Goal: Task Accomplishment & Management: Complete application form

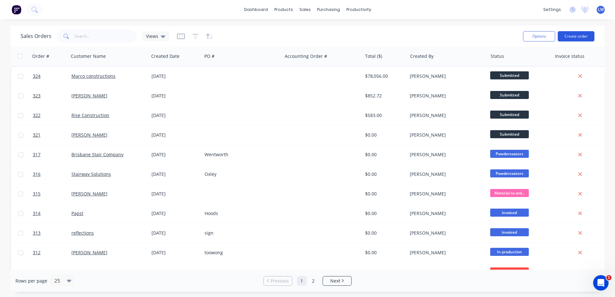
click at [575, 36] on button "Create order" at bounding box center [576, 36] width 37 height 10
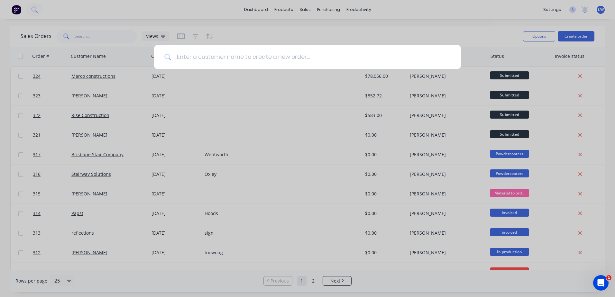
click at [222, 60] on input at bounding box center [311, 57] width 279 height 24
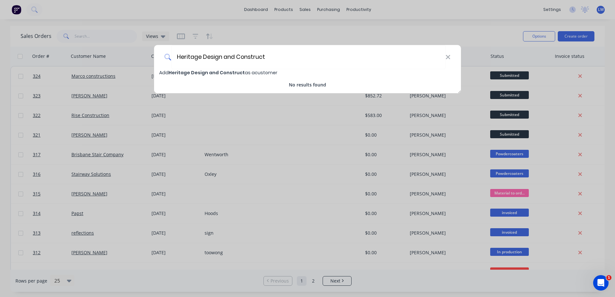
type input "Heritage Design and Construct"
click at [193, 74] on span "Heritage Design and Construct" at bounding box center [207, 73] width 76 height 6
select select "AU"
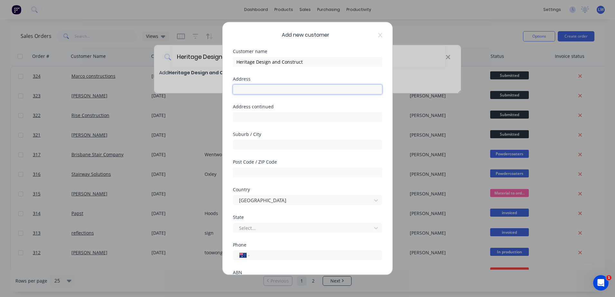
click at [273, 89] on input "text" at bounding box center [307, 90] width 149 height 10
click at [237, 118] on input "text" at bounding box center [307, 117] width 149 height 10
click at [324, 229] on div at bounding box center [304, 228] width 130 height 8
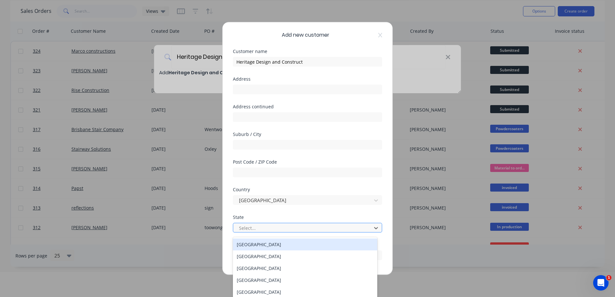
scroll to position [27, 0]
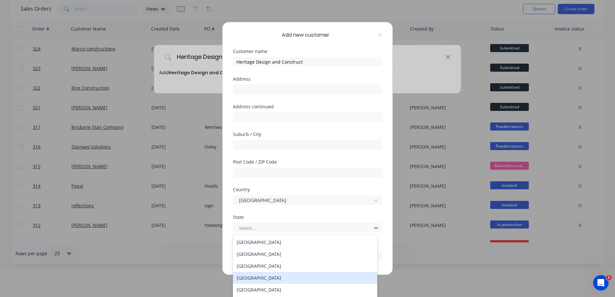
click at [249, 278] on div "Queensland" at bounding box center [305, 278] width 145 height 12
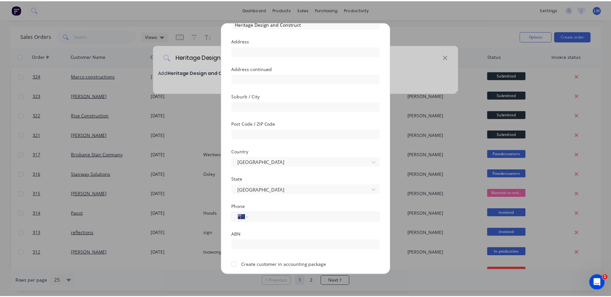
scroll to position [61, 0]
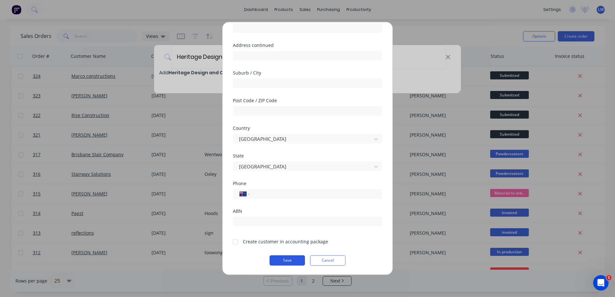
click at [279, 260] on button "Save" at bounding box center [287, 261] width 35 height 10
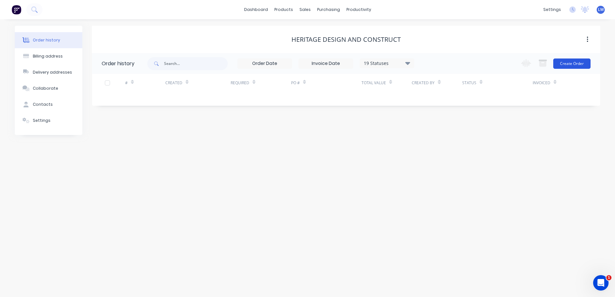
click at [576, 62] on button "Create Order" at bounding box center [572, 64] width 37 height 10
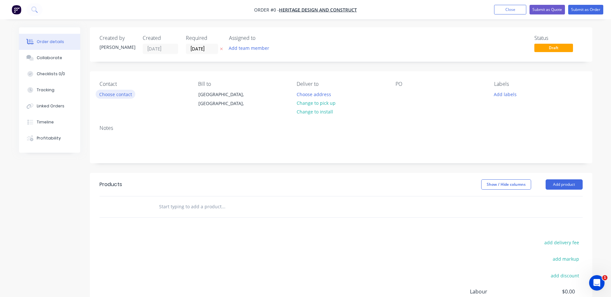
click at [103, 97] on button "Choose contact" at bounding box center [116, 94] width 40 height 9
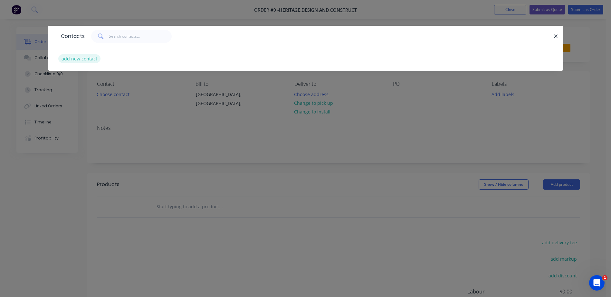
click at [81, 57] on button "add new contact" at bounding box center [79, 58] width 42 height 9
select select "AU"
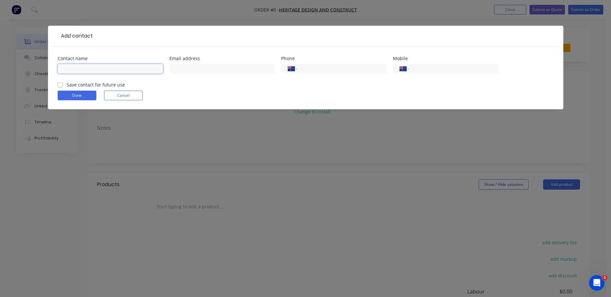
click at [82, 65] on input "text" at bounding box center [110, 69] width 105 height 10
type input "[PERSON_NAME]"
click at [208, 68] on input "text" at bounding box center [221, 69] width 105 height 10
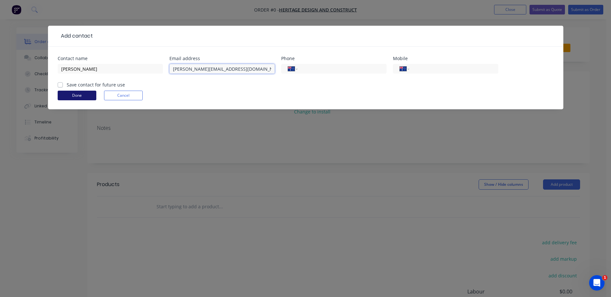
type input "[PERSON_NAME][EMAIL_ADDRESS][DOMAIN_NAME]"
click at [81, 96] on button "Done" at bounding box center [77, 96] width 39 height 10
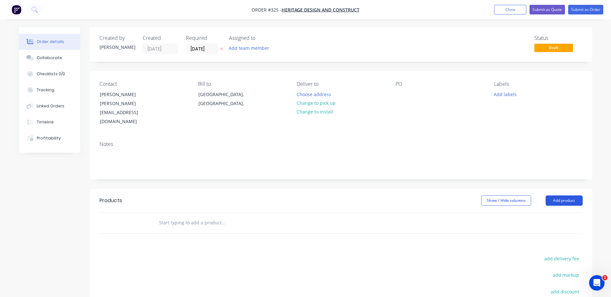
click at [556, 196] on button "Add product" at bounding box center [563, 201] width 37 height 10
click at [195, 217] on input "text" at bounding box center [223, 223] width 129 height 13
click at [558, 196] on button "Add product" at bounding box center [563, 201] width 37 height 10
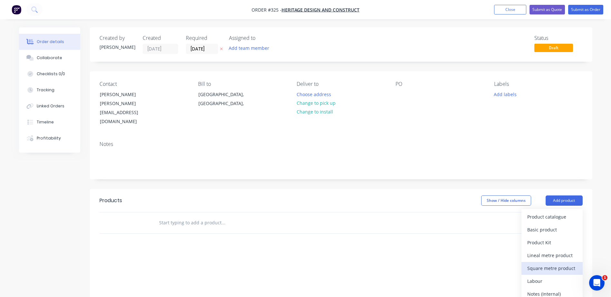
scroll to position [85, 0]
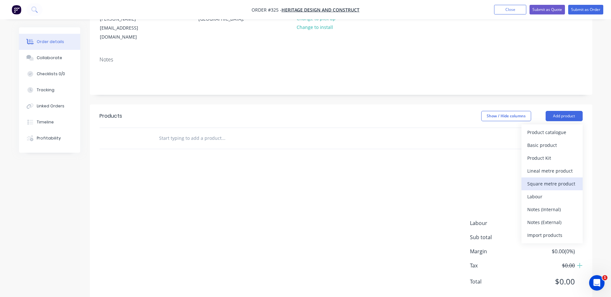
click at [554, 179] on div "Square metre product" at bounding box center [552, 183] width 50 height 9
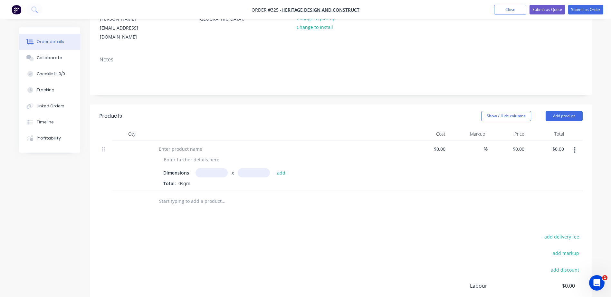
click at [207, 168] on input "text" at bounding box center [211, 172] width 32 height 9
type input "2700m"
click at [247, 168] on input "text" at bounding box center [254, 172] width 32 height 9
type input "14000m"
click at [272, 195] on input "text" at bounding box center [223, 201] width 129 height 13
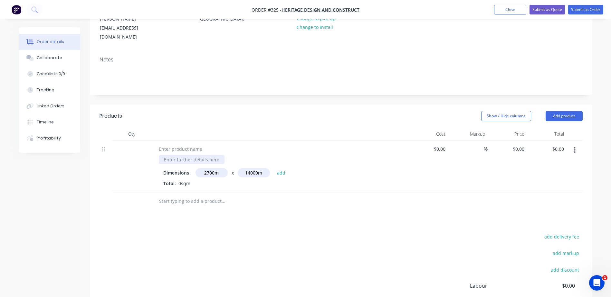
click at [193, 155] on div at bounding box center [192, 159] width 66 height 9
click at [214, 168] on input "2700m" at bounding box center [211, 172] width 32 height 9
type input "27m"
click at [258, 168] on input "14000m" at bounding box center [254, 172] width 32 height 9
type input "14m"
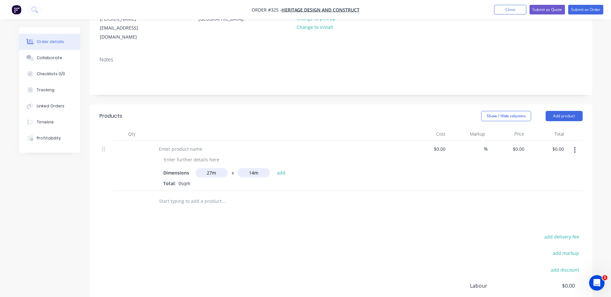
click at [274, 168] on button "add" at bounding box center [281, 172] width 15 height 9
click at [204, 168] on input "text" at bounding box center [211, 172] width 32 height 9
type input "2.7m"
click at [248, 168] on input "text" at bounding box center [254, 172] width 32 height 9
type input "14"
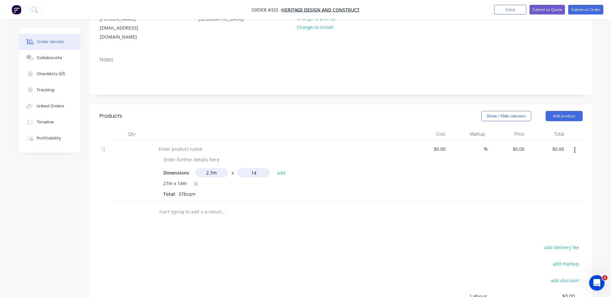
click at [274, 168] on button "add" at bounding box center [281, 172] width 15 height 9
click at [197, 193] on icon "button" at bounding box center [197, 195] width 4 height 4
click at [194, 181] on icon "button" at bounding box center [195, 184] width 4 height 6
click at [205, 168] on input "text" at bounding box center [211, 172] width 32 height 9
type input "2.7m"
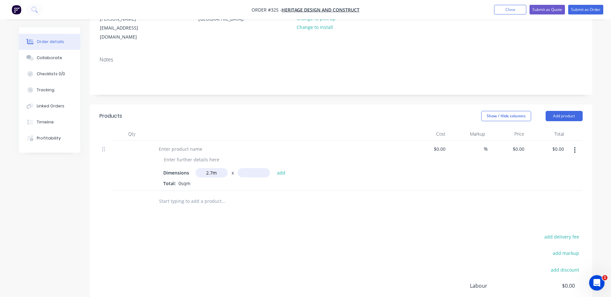
click at [242, 168] on input "text" at bounding box center [254, 172] width 32 height 9
type input "3"
type input "14"
click at [274, 168] on button "add" at bounding box center [281, 172] width 15 height 9
click at [168, 145] on div at bounding box center [181, 149] width 54 height 9
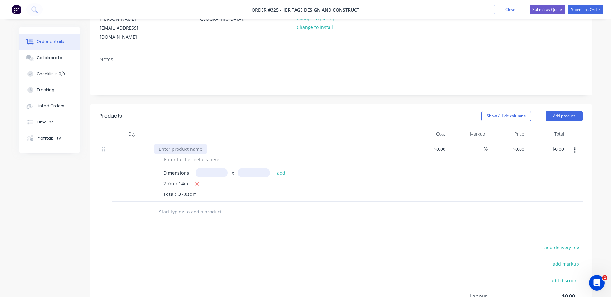
paste div
click at [217, 168] on input "text" at bounding box center [211, 172] width 32 height 9
type input "6m"
click at [254, 168] on input "text" at bounding box center [254, 172] width 32 height 9
type input ".7"
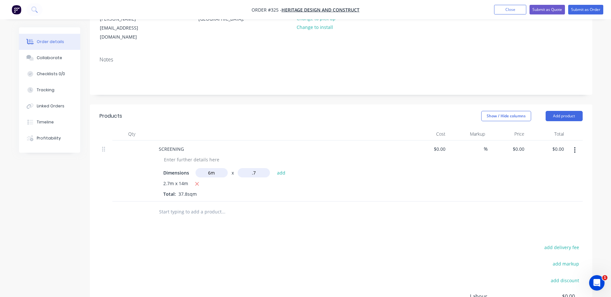
click at [274, 168] on button "add" at bounding box center [281, 172] width 15 height 9
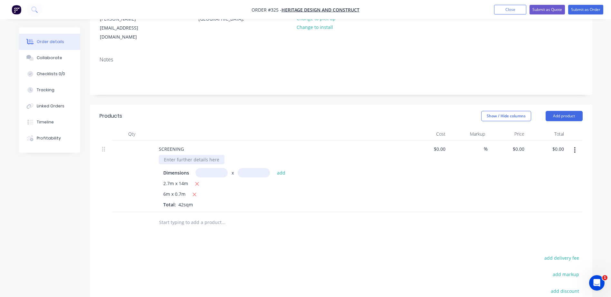
click at [171, 155] on div at bounding box center [192, 159] width 66 height 9
paste div
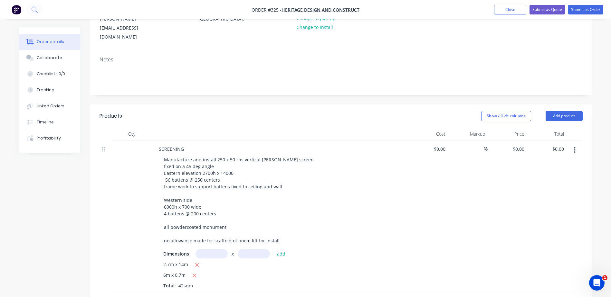
click at [362, 217] on div "Manufacture and install 250 x 50 rhs vertical batten screen fixed on a 45 deg a…" at bounding box center [282, 200] width 247 height 90
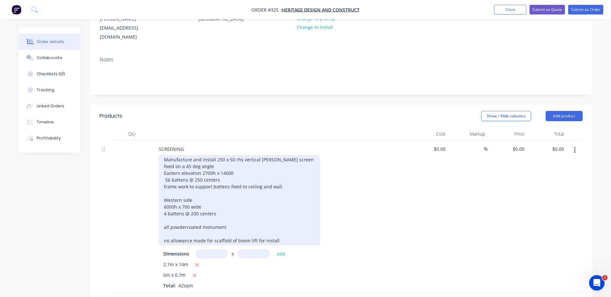
click at [186, 213] on div "Manufacture and install 250 x 50 rhs vertical batten screen fixed on a 45 deg a…" at bounding box center [239, 200] width 161 height 90
click at [271, 211] on div "Manufacture and install 250 x 50 rhs vertical [PERSON_NAME] screen fixed on a 4…" at bounding box center [239, 200] width 161 height 90
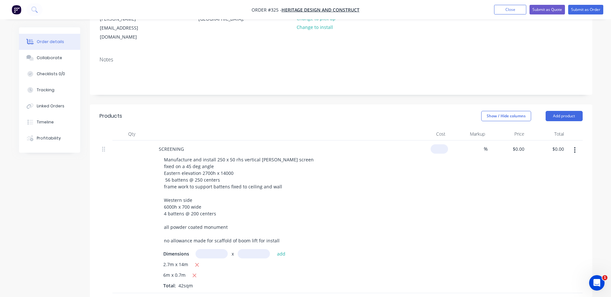
click at [442, 145] on input at bounding box center [440, 149] width 15 height 9
type input "3"
type input "$605.52"
type input "$25,431.84"
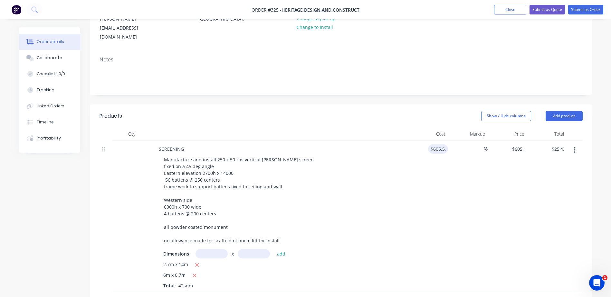
click at [427, 193] on div "$605.52 605.52" at bounding box center [428, 217] width 40 height 153
click at [446, 145] on input "605.52" at bounding box center [438, 149] width 20 height 9
click at [447, 145] on input "605.52" at bounding box center [438, 149] width 17 height 9
click at [445, 145] on input "605.52" at bounding box center [438, 149] width 17 height 9
click at [438, 145] on input "605.52" at bounding box center [438, 149] width 17 height 9
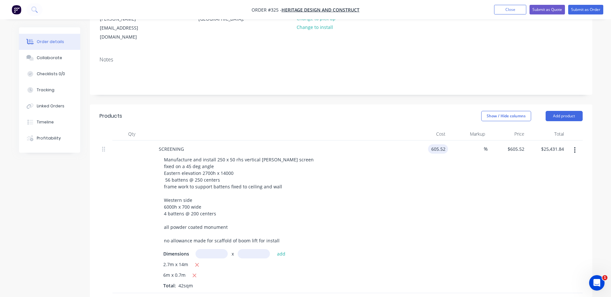
click at [442, 145] on input "605.52" at bounding box center [438, 149] width 17 height 9
click at [445, 145] on input "605.52" at bounding box center [438, 149] width 17 height 9
type input "$605.523"
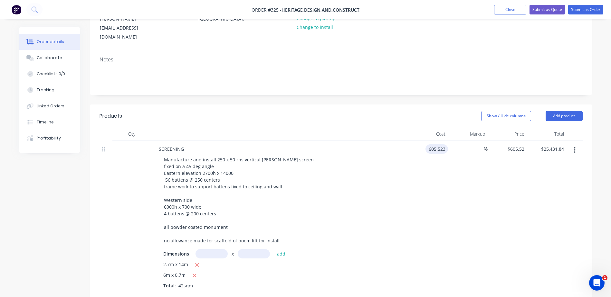
type input "$25,431.97"
click at [444, 182] on div "$605.523 605.523" at bounding box center [428, 217] width 40 height 153
type input "605.523"
click at [442, 145] on input "605.523" at bounding box center [438, 149] width 20 height 9
paste input "605.523"
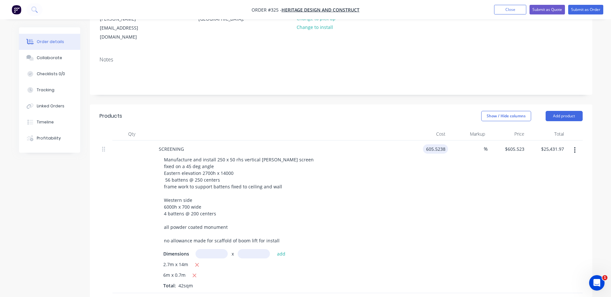
type input "$605.5238"
type input "$25,432.00"
click at [441, 178] on div "$605.5238 605.5238" at bounding box center [428, 217] width 40 height 153
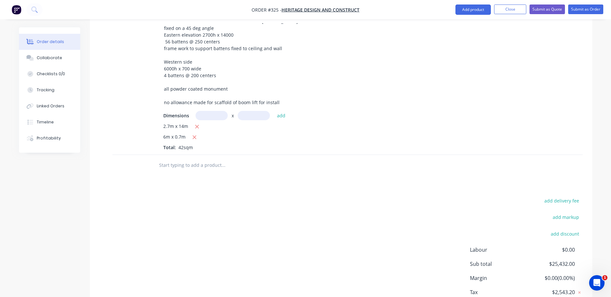
scroll to position [225, 0]
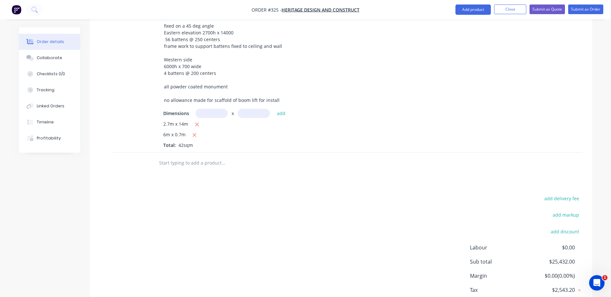
click at [180, 157] on input "text" at bounding box center [223, 163] width 129 height 13
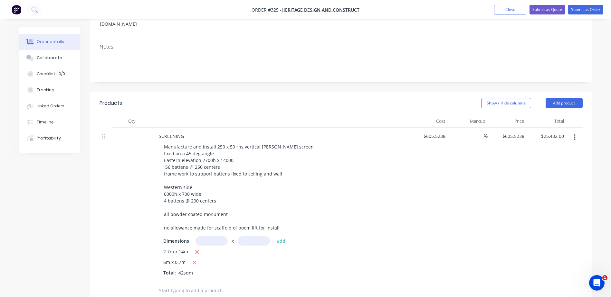
scroll to position [97, 0]
click at [566, 99] on button "Add product" at bounding box center [563, 104] width 37 height 10
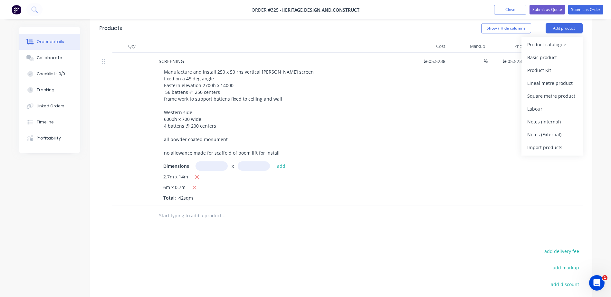
scroll to position [193, 0]
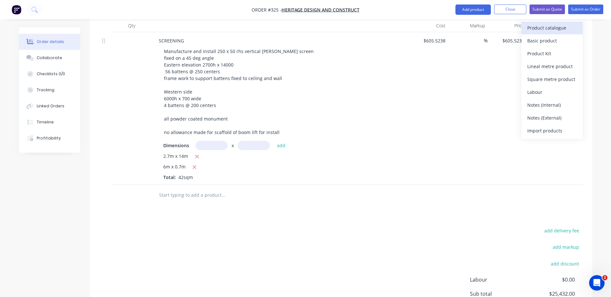
click at [560, 30] on div "Product catalogue" at bounding box center [552, 27] width 50 height 9
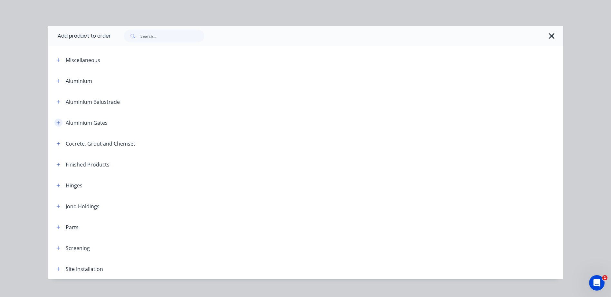
click at [54, 123] on button "button" at bounding box center [58, 123] width 8 height 8
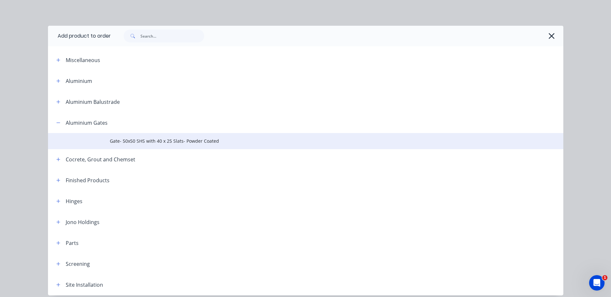
click at [126, 144] on span "Gate- 50x50 SHS with 40 x 25 Slats- Powder Coated" at bounding box center [291, 141] width 362 height 7
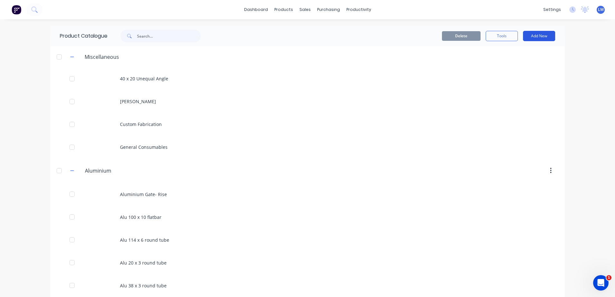
click at [550, 37] on button "Add New" at bounding box center [539, 36] width 32 height 10
click at [502, 52] on div "Category" at bounding box center [525, 52] width 50 height 9
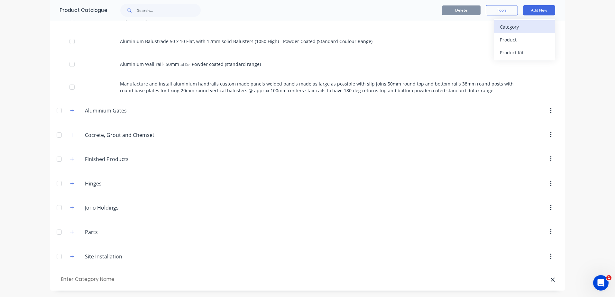
click at [500, 22] on div "Category" at bounding box center [525, 26] width 50 height 9
click at [71, 276] on input "text" at bounding box center [96, 279] width 73 height 9
type input "Screening"
click at [103, 110] on input "Aluminium Gates" at bounding box center [123, 111] width 76 height 8
click at [70, 110] on icon "button" at bounding box center [72, 110] width 4 height 5
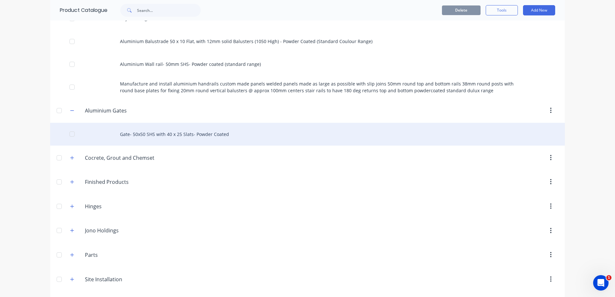
click at [153, 134] on div "Gate- 50x50 SHS with 40 x 25 Slats- Powder Coated" at bounding box center [307, 134] width 515 height 23
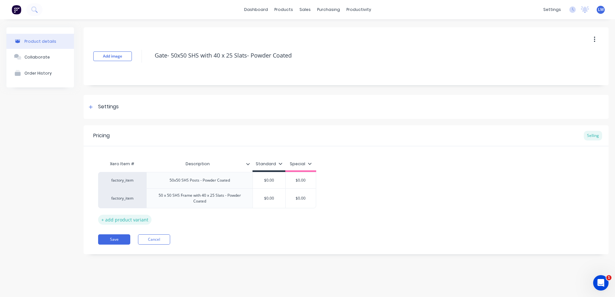
click at [112, 220] on div "+ add product variant" at bounding box center [124, 220] width 53 height 10
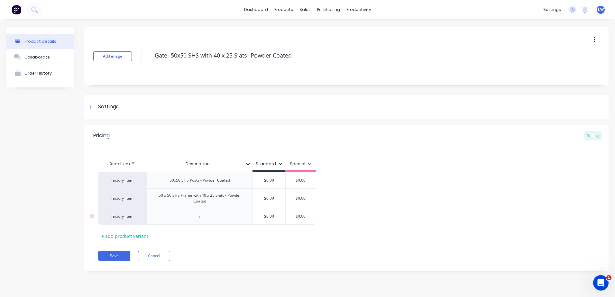
click at [210, 220] on div at bounding box center [200, 216] width 32 height 8
type textarea "x"
type input "$0.00"
click at [275, 201] on input "$0.00" at bounding box center [269, 199] width 33 height 6
click at [159, 257] on button "Cancel" at bounding box center [154, 256] width 32 height 10
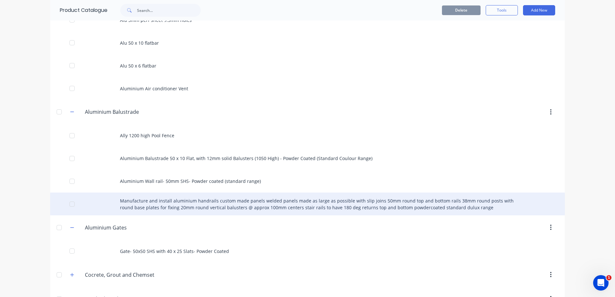
scroll to position [290, 0]
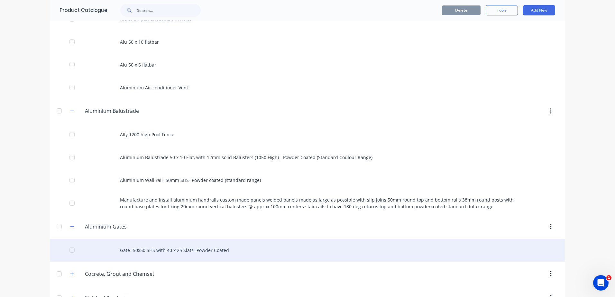
click at [135, 248] on div "Gate- 50x50 SHS with 40 x 25 Slats- Powder Coated" at bounding box center [307, 250] width 515 height 23
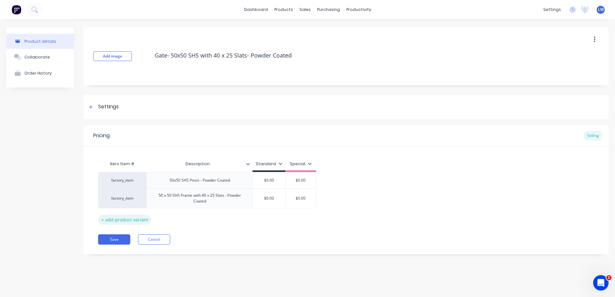
click at [135, 221] on div "+ add product variant" at bounding box center [124, 220] width 53 height 10
type textarea "x"
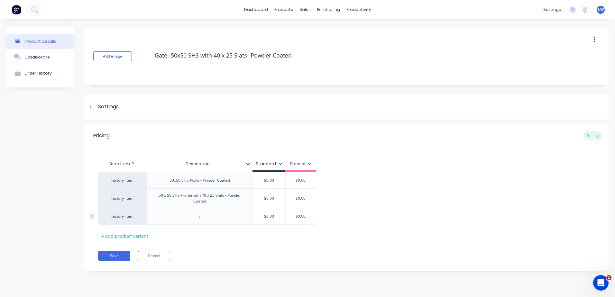
click at [178, 219] on div at bounding box center [199, 216] width 106 height 17
click at [201, 219] on div at bounding box center [200, 216] width 32 height 8
paste div
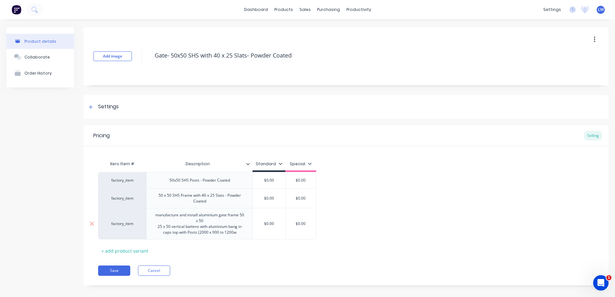
click at [208, 233] on div "25 x 50 vertical battens with aluminium bang in caps top with Posts (2000 x 900…" at bounding box center [200, 230] width 90 height 12
drag, startPoint x: 218, startPoint y: 234, endPoint x: 223, endPoint y: 233, distance: 4.6
click at [219, 234] on div "25 x 50 vertical battens with aluminium bang in caps top with Posts (2000 x 900…" at bounding box center [200, 230] width 90 height 12
click at [207, 233] on div "25 x 50 vertical battens with aluminium bang in caps top with Posts (2000 x 900…" at bounding box center [200, 230] width 90 height 12
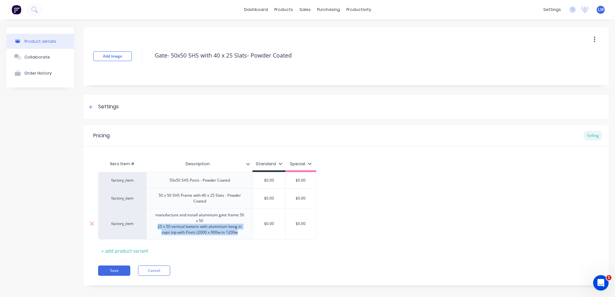
click at [207, 233] on div "25 x 50 vertical battens with aluminium bang in caps top with Posts (2000 x 900…" at bounding box center [200, 230] width 90 height 12
click at [207, 231] on div "25 x 50 vertical battens with aluminium bang in caps top with Posts (2000 x 900…" at bounding box center [200, 230] width 90 height 12
click at [239, 231] on div "25 x 50 vertical battens with aluminium bang in caps top with Posts (2000w x 90…" at bounding box center [200, 230] width 90 height 12
type textarea "x"
type input "$0.00"
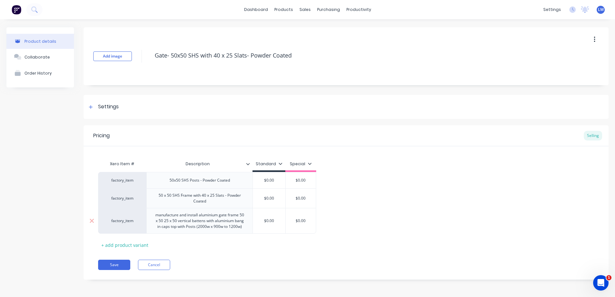
click at [272, 226] on div "$0.00 $0.00" at bounding box center [269, 221] width 33 height 16
click at [277, 222] on input "$0.00" at bounding box center [269, 221] width 33 height 6
drag, startPoint x: 277, startPoint y: 222, endPoint x: 258, endPoint y: 219, distance: 19.3
click at [258, 219] on input "$0.00" at bounding box center [269, 221] width 33 height 6
type textarea "x"
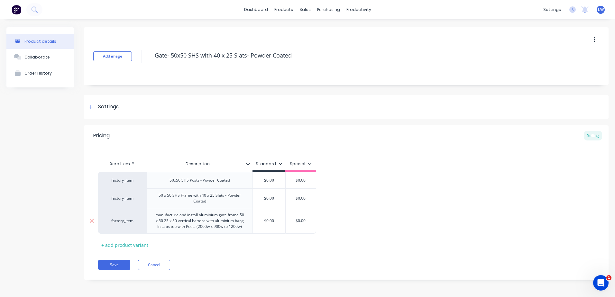
type input "1"
type textarea "x"
type input "14"
type textarea "x"
type input "140"
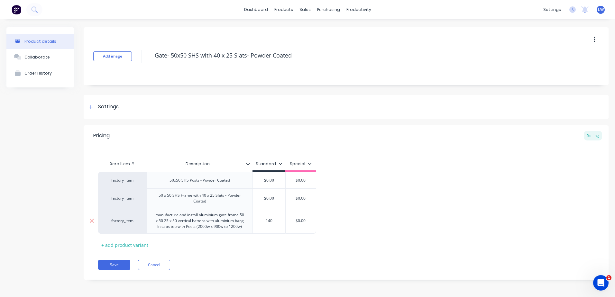
type textarea "x"
type input "1400"
click at [262, 253] on div "Pricing Selling Xero Item # Description Standard Special factory_item 50x50 SHS…" at bounding box center [346, 203] width 525 height 155
click at [440, 225] on div "factory_item 50x50 SHS Posts - Powder Coated $0.00 $0.00 factory_item 50 x 50 S…" at bounding box center [346, 203] width 496 height 62
click at [103, 105] on div "Settings" at bounding box center [108, 107] width 21 height 8
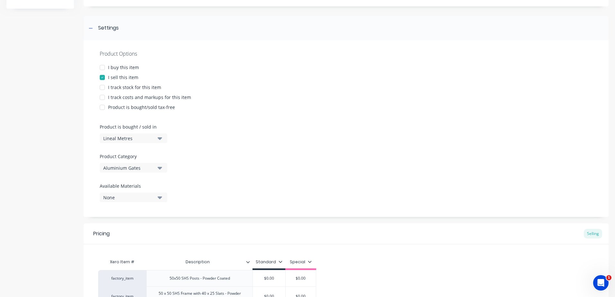
scroll to position [97, 0]
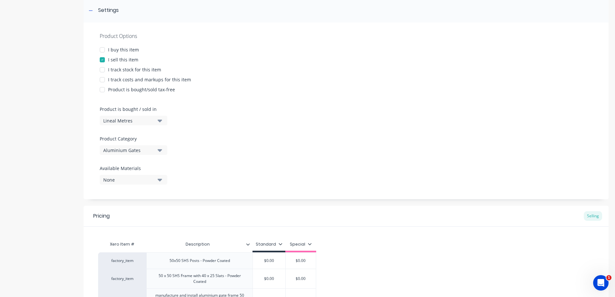
click at [162, 121] on icon "button" at bounding box center [160, 121] width 5 height 3
click at [134, 136] on div "Basic Quantities" at bounding box center [148, 136] width 97 height 13
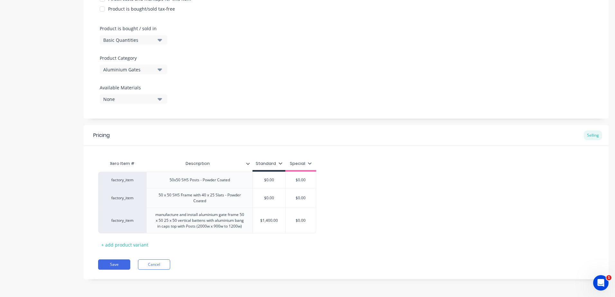
click at [347, 219] on div "factory_item 50x50 SHS Posts - Powder Coated $0.00 $0.00 factory_item 50 x 50 S…" at bounding box center [346, 203] width 496 height 62
click at [114, 247] on div "+ add product variant" at bounding box center [124, 245] width 53 height 10
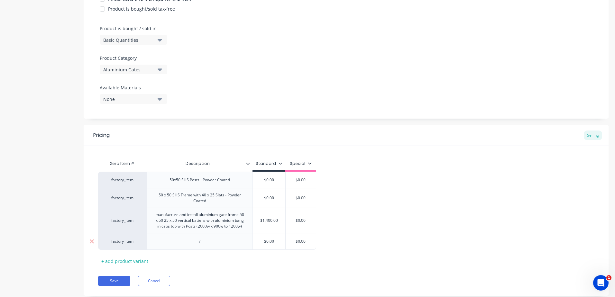
click at [203, 244] on div at bounding box center [200, 242] width 32 height 8
type textarea "x"
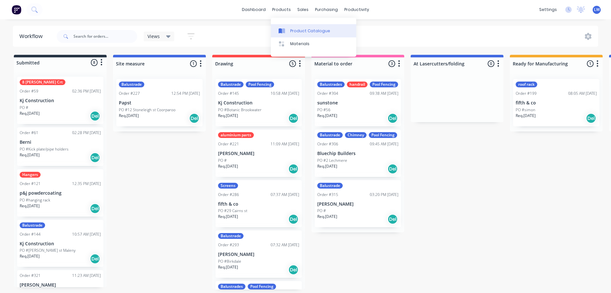
click at [292, 28] on div "Product Catalogue" at bounding box center [310, 31] width 40 height 6
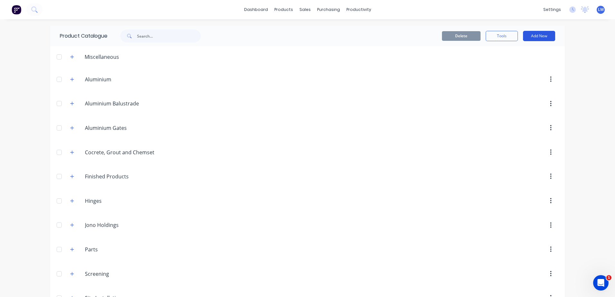
click at [535, 37] on button "Add New" at bounding box center [539, 36] width 32 height 10
click at [109, 200] on input "Hinges" at bounding box center [123, 201] width 76 height 8
drag, startPoint x: 157, startPoint y: 201, endPoint x: 104, endPoint y: 199, distance: 52.5
click at [104, 199] on input "Hinges, Strikes and Handles" at bounding box center [123, 201] width 76 height 8
type input "Hinges"
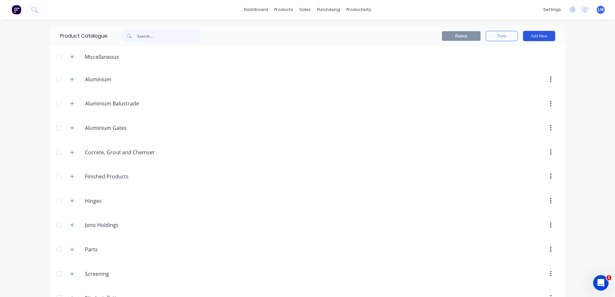
click at [542, 36] on button "Add New" at bounding box center [539, 36] width 32 height 10
click at [513, 61] on div "Product" at bounding box center [525, 65] width 50 height 9
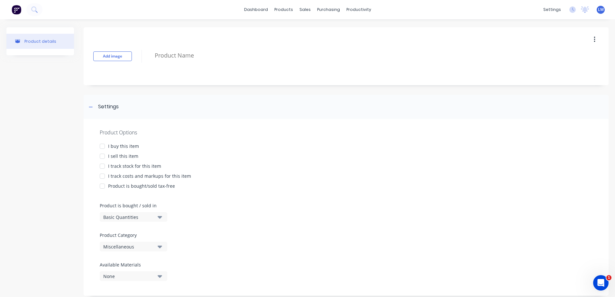
click at [103, 147] on div at bounding box center [102, 146] width 13 height 13
click at [101, 156] on div at bounding box center [102, 156] width 13 height 13
click at [126, 58] on button "Add image" at bounding box center [112, 57] width 39 height 10
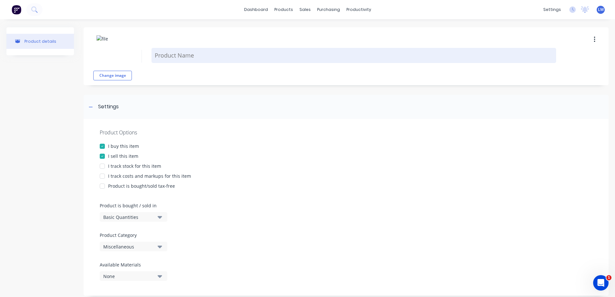
click at [202, 55] on textarea at bounding box center [354, 55] width 405 height 15
paste textarea "LOX-ES10 L=123.7 x W=31.7mm 7 Only"
type textarea "x"
type textarea "LOX-ES10 L=123.7 x W=31.7mm 7 Only"
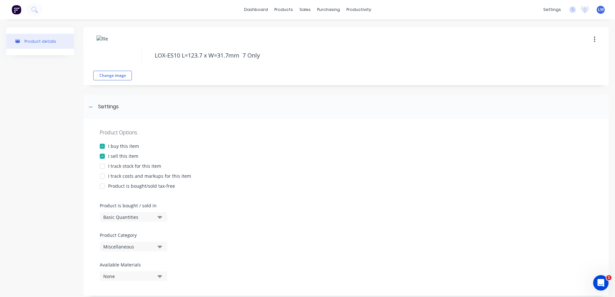
drag, startPoint x: 180, startPoint y: 54, endPoint x: 124, endPoint y: 55, distance: 56.3
click at [124, 55] on div "Change image LOX-ES10 L=123.7 x W=31.7mm 7 Only" at bounding box center [346, 56] width 525 height 58
type textarea "x"
type textarea "L=123.7 x W=31.7mm 7 Only"
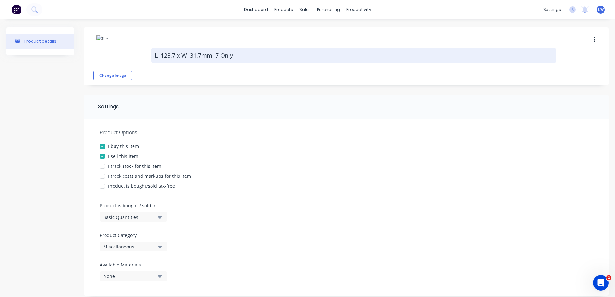
click at [239, 54] on textarea "L=123.7 x W=31.7mm 7 Only" at bounding box center [354, 55] width 405 height 15
type textarea "x"
type textarea "L=123.7 x W=31.7mm 7 Only-"
paste textarea "LOX-ES10"
type textarea "x"
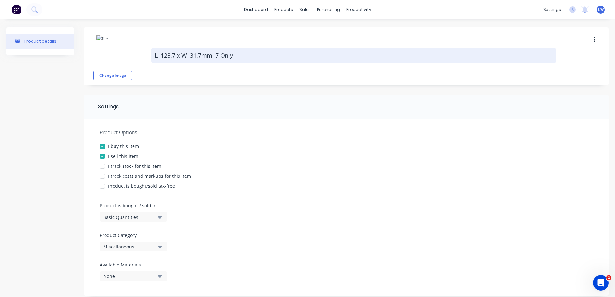
type textarea "L=123.7 x W=31.7mm 7 Only-LOX-ES10"
click at [156, 56] on textarea "L=123.7 x W=31.7mm 7 Only-LOX-ES10" at bounding box center [354, 55] width 405 height 15
type textarea "x"
type textarea "EL=123.7 x W=31.7mm 7 Only-LOX-ES10"
type textarea "x"
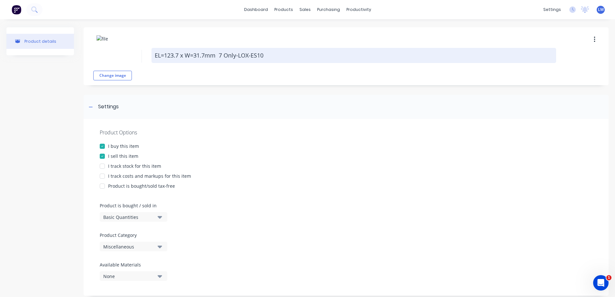
type textarea "ElL=123.7 x W=31.7mm 7 Only-LOX-ES10"
type textarea "x"
type textarea "ElsL=123.7 x W=31.7mm 7 Only-LOX-ES10"
type textarea "x"
type textarea "ElL=123.7 x W=31.7mm 7 Only-LOX-ES10"
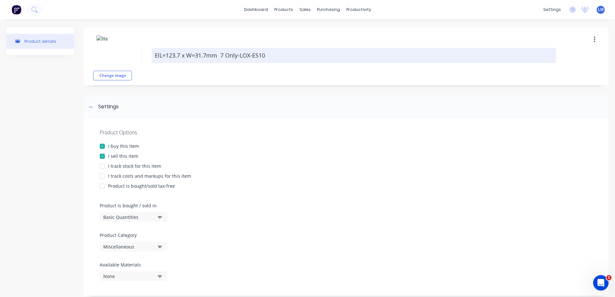
type textarea "x"
type textarea "EleL=123.7 x W=31.7mm 7 Only-LOX-ES10"
type textarea "x"
type textarea "ElecL=123.7 x W=31.7mm 7 Only-LOX-ES10"
type textarea "x"
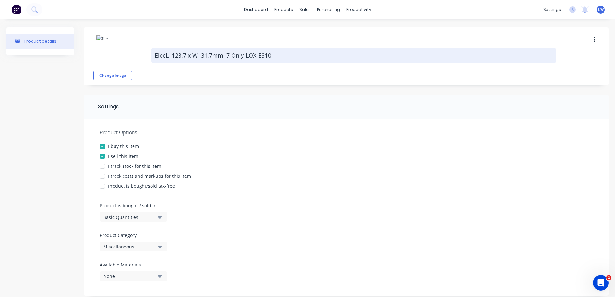
type textarea "ElectL=123.7 x W=31.7mm 7 Only-LOX-ES10"
type textarea "x"
type textarea "ElectrL=123.7 x W=31.7mm 7 Only-LOX-ES10"
type textarea "x"
type textarea "ElectriL=123.7 x W=31.7mm 7 Only-LOX-ES10"
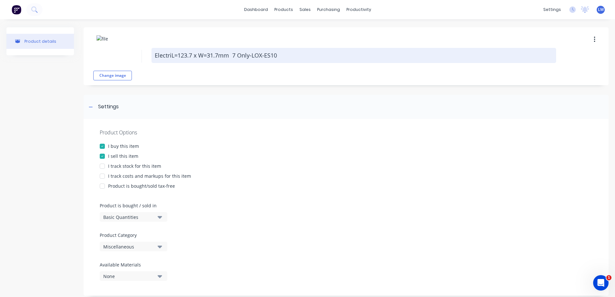
type textarea "x"
type textarea "ElectricL=123.7 x W=31.7mm 7 Only-LOX-ES10"
type textarea "x"
type textarea "Electric L=123.7 x W=31.7mm 7 Only-LOX-ES10"
type textarea "x"
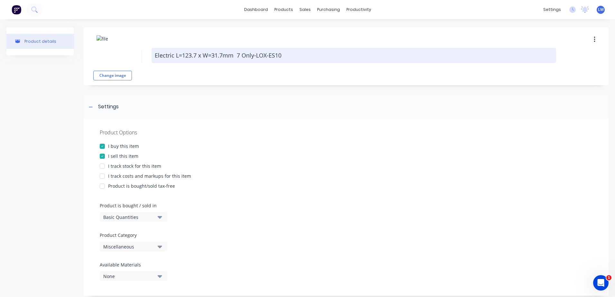
type textarea "Electric SL=123.7 x W=31.7mm 7 Only-LOX-ES10"
type textarea "x"
type textarea "Electric StL=123.7 x W=31.7mm 7 Only-LOX-ES10"
type textarea "x"
type textarea "Electric StrL=123.7 x W=31.7mm 7 Only-LOX-ES10"
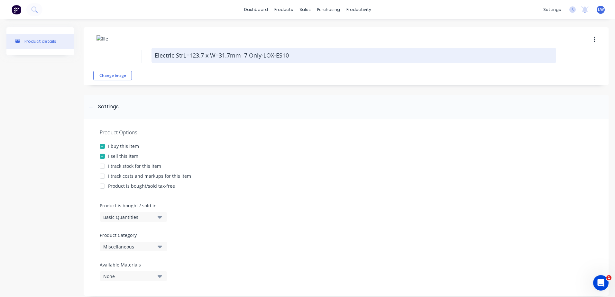
type textarea "x"
type textarea "Electric StriL=123.7 x W=31.7mm 7 Only-LOX-ES10"
type textarea "x"
type textarea "Electric StrikL=123.7 x W=31.7mm 7 Only-LOX-ES10"
type textarea "x"
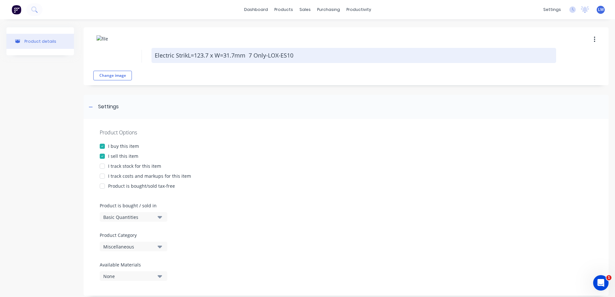
type textarea "Electric StrikeL=123.7 x W=31.7mm 7 Only-LOX-ES10"
type textarea "x"
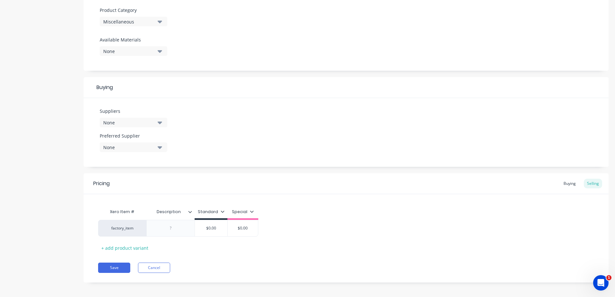
scroll to position [229, 0]
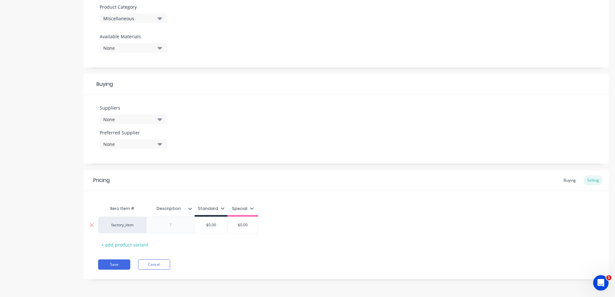
type textarea "Electric Strike-L=123.7 x W=31.7mm 7 Only-LOX-ES10"
type textarea "x"
type textarea "Electric Strike-L=123.7 x W=31.7mm 7 Only-LOX-ES10"
click at [176, 226] on div at bounding box center [171, 225] width 32 height 8
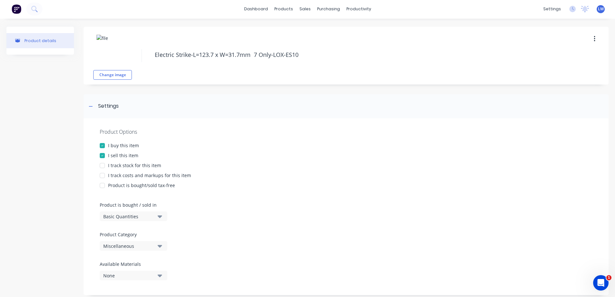
scroll to position [0, 0]
drag, startPoint x: 306, startPoint y: 56, endPoint x: 140, endPoint y: 65, distance: 166.3
click at [141, 65] on div "Change image Electric Strike-L=123.7 x W=31.7mm 7 Only-LOX-ES10" at bounding box center [346, 56] width 525 height 58
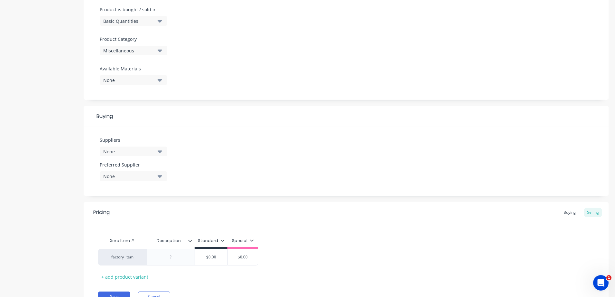
scroll to position [229, 0]
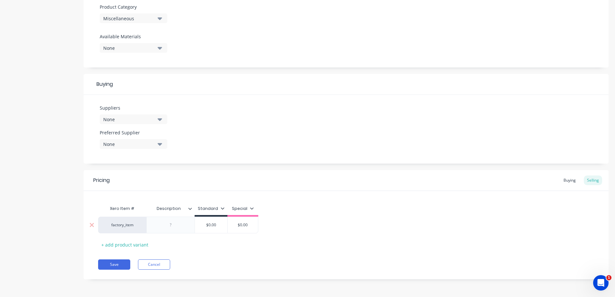
type textarea "x"
click at [173, 226] on div at bounding box center [171, 225] width 32 height 8
paste div
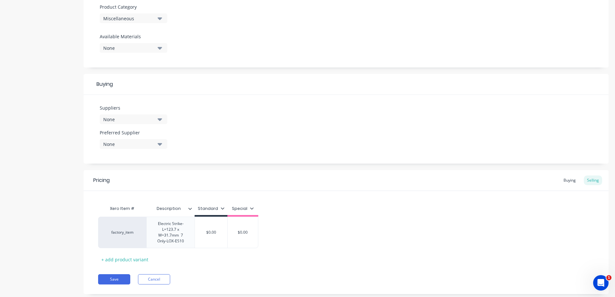
click at [158, 119] on icon "button" at bounding box center [160, 119] width 5 height 7
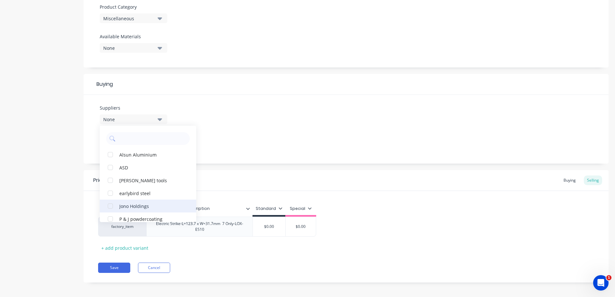
drag, startPoint x: 130, startPoint y: 207, endPoint x: 136, endPoint y: 194, distance: 14.4
click at [130, 207] on div "Jono Holdings" at bounding box center [151, 206] width 64 height 7
click at [278, 133] on div "Suppliers 1 suppliers selected Jono Holdings Alsun Aluminium ASD Collins tools …" at bounding box center [346, 129] width 525 height 69
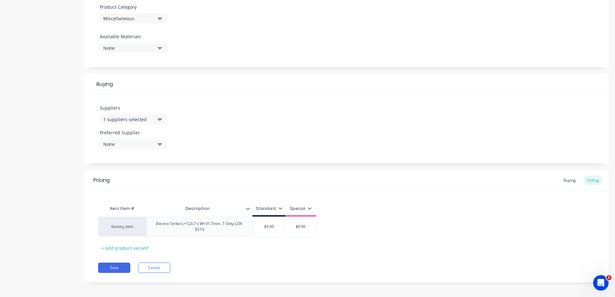
click at [155, 145] on button "None" at bounding box center [134, 144] width 68 height 10
click at [139, 180] on div "Jono Holdings" at bounding box center [151, 179] width 64 height 7
type textarea "x"
click at [374, 135] on div "Suppliers 1 suppliers selected Preferred Supplier Jono Holdings Jono Holdings" at bounding box center [346, 129] width 525 height 69
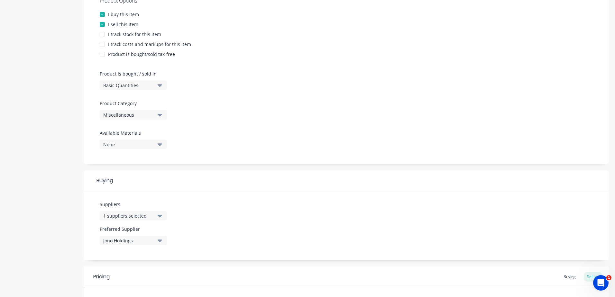
scroll to position [232, 0]
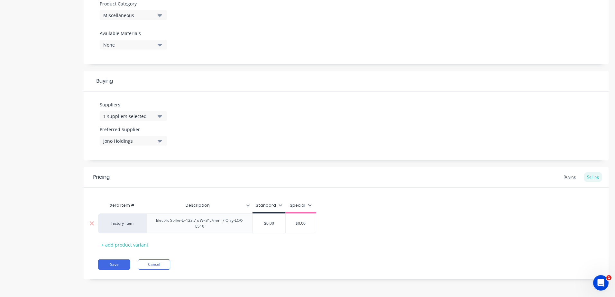
type input "$0.00"
click at [276, 225] on input "$0.00" at bounding box center [269, 224] width 33 height 6
type textarea "x"
type input "$0.0"
type textarea "x"
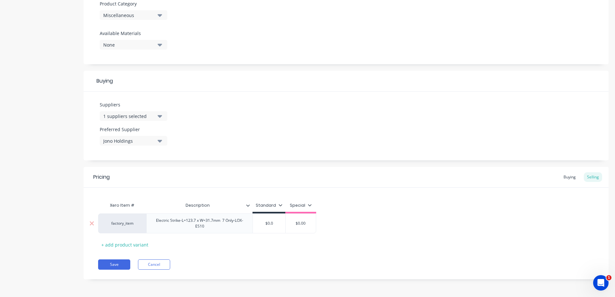
type input "$0."
type textarea "x"
type input "$0"
type textarea "x"
type input "$"
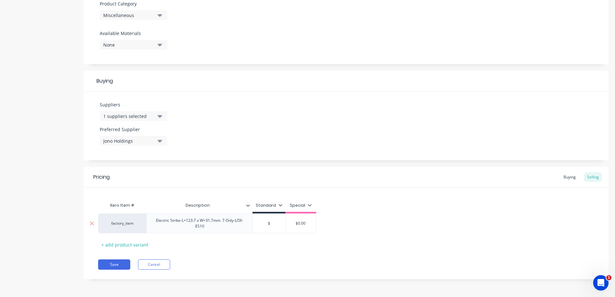
type textarea "x"
type input "1"
type textarea "x"
type input "14"
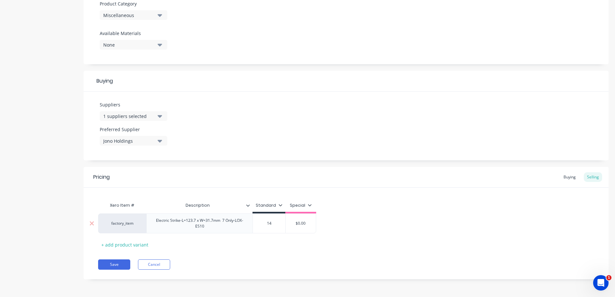
type textarea "x"
type input "149"
click at [278, 261] on div "Save Cancel" at bounding box center [353, 265] width 511 height 10
click at [109, 265] on button "Save" at bounding box center [114, 265] width 32 height 10
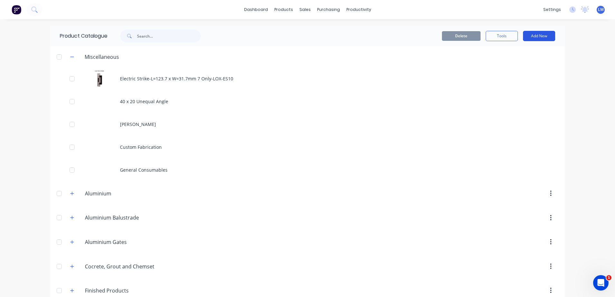
click at [541, 36] on button "Add New" at bounding box center [539, 36] width 32 height 10
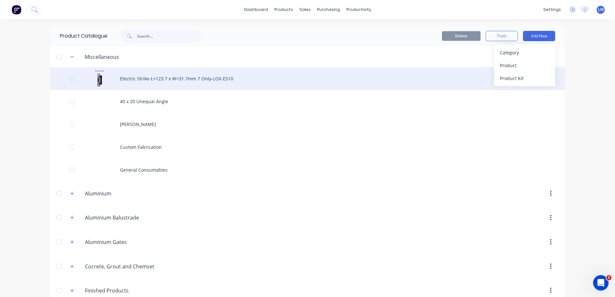
click at [136, 77] on div "Electric Strike-L=123.7 x W=31.7mm 7 Only-LOX-ES10" at bounding box center [307, 78] width 515 height 23
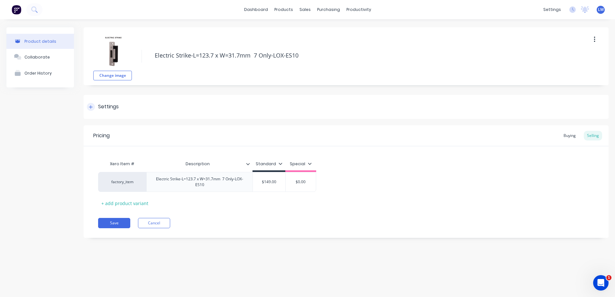
click at [119, 107] on div "Settings" at bounding box center [108, 107] width 21 height 8
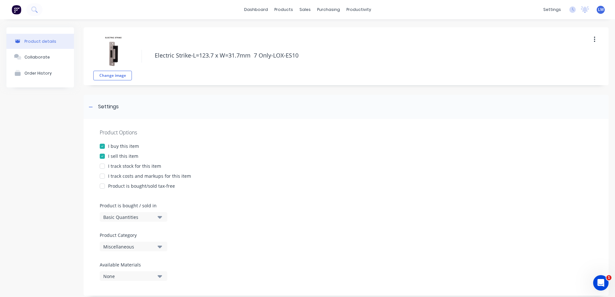
click at [160, 246] on icon "button" at bounding box center [160, 246] width 5 height 7
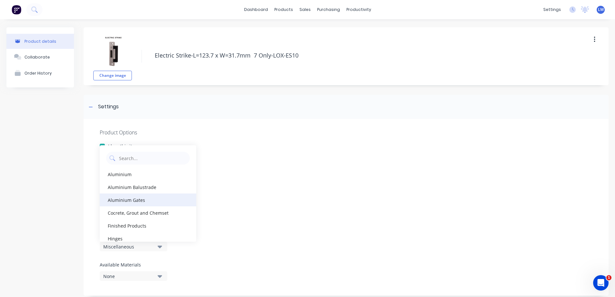
scroll to position [32, 0]
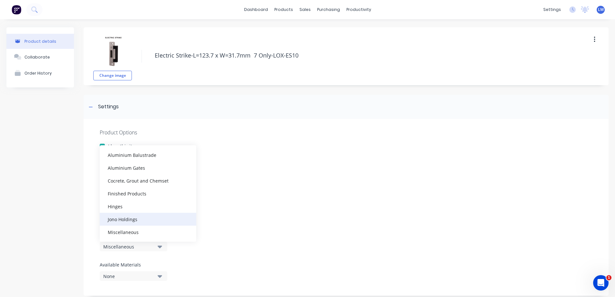
click at [140, 221] on div "Jono Holdings" at bounding box center [148, 219] width 97 height 13
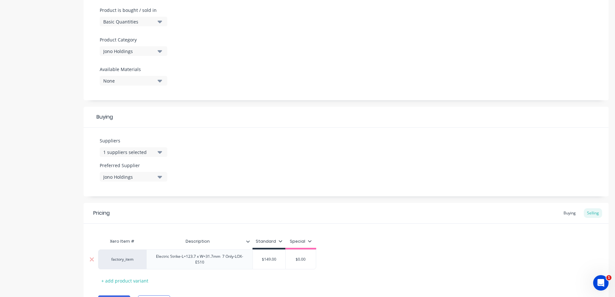
scroll to position [232, 0]
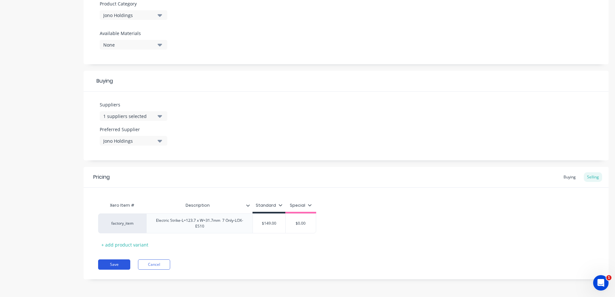
click at [113, 264] on button "Save" at bounding box center [114, 265] width 32 height 10
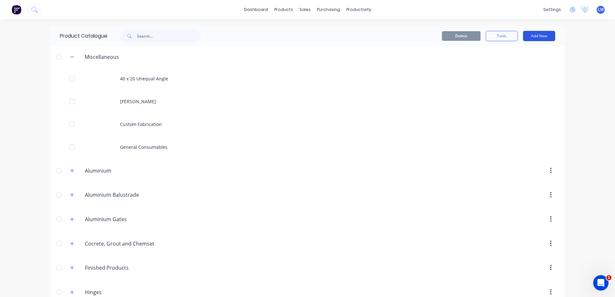
click at [544, 34] on button "Add New" at bounding box center [539, 36] width 32 height 10
click at [503, 65] on div "Product" at bounding box center [525, 65] width 50 height 9
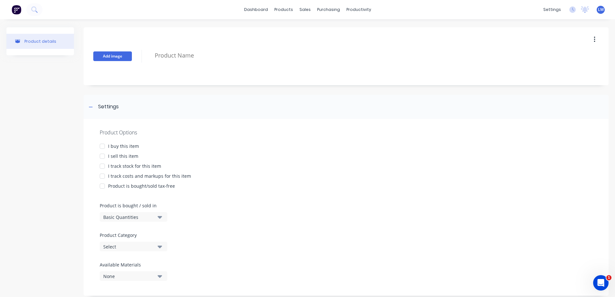
click at [113, 56] on button "Add image" at bounding box center [112, 57] width 39 height 10
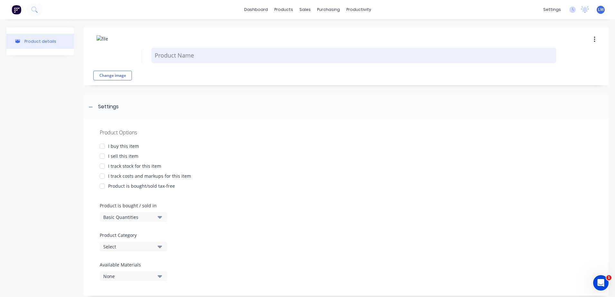
click at [206, 60] on textarea at bounding box center [354, 55] width 405 height 15
paste textarea "KABA-KIT1-BLACK Double cylinder storeroom entry lock,23mm backset L Satin Chrom…"
type textarea "x"
type textarea "KABA-KIT1-BLACK Double cylinder storeroom entry lock,23mm backset L Satin Chrom…"
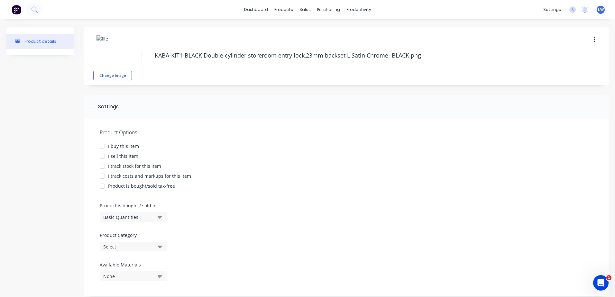
drag, startPoint x: 202, startPoint y: 55, endPoint x: 148, endPoint y: 56, distance: 54.7
click at [148, 56] on div "Change image KABA-KIT1-BLACK Double cylinder storeroom entry lock,23mm backset …" at bounding box center [346, 56] width 525 height 58
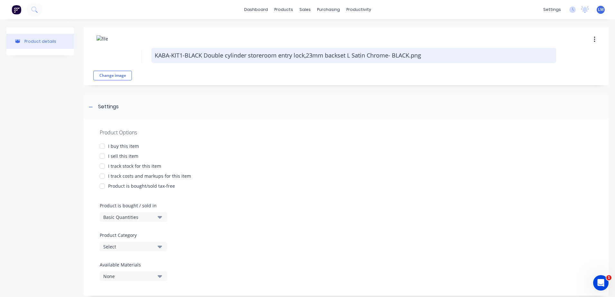
type textarea "x"
type textarea "Double cylinder storeroom entry lock,23mm backset L Satin Chrome- BLACK.png"
drag, startPoint x: 381, startPoint y: 55, endPoint x: 344, endPoint y: 57, distance: 37.1
click at [344, 57] on textarea "Double cylinder storeroom entry lock,23mm backset L Satin Chrome- BLACK.png" at bounding box center [354, 55] width 405 height 15
paste textarea "KABA-KIT1-BLACK"
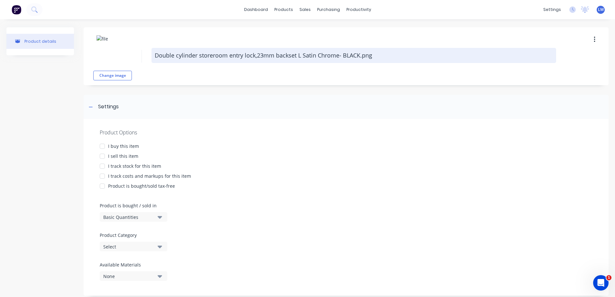
type textarea "x"
type textarea "Double cylinder storeroom entry lock,23mm backset L Satin Chrome- KABA-KIT1-BLA…"
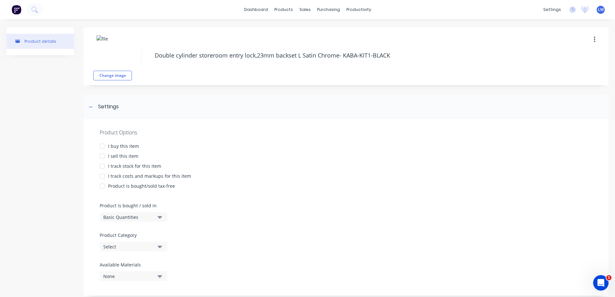
drag, startPoint x: 403, startPoint y: 55, endPoint x: 136, endPoint y: 58, distance: 266.5
click at [136, 58] on div "Change image Double cylinder storeroom entry lock,23mm backset L Satin Chrome- …" at bounding box center [346, 56] width 525 height 58
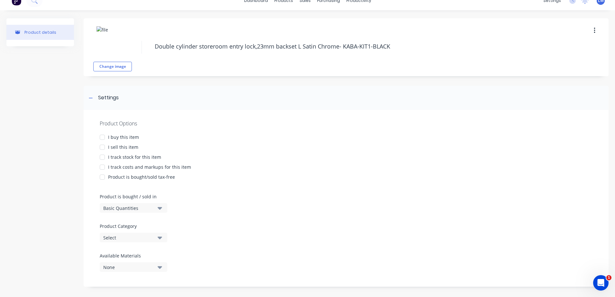
scroll to position [13, 0]
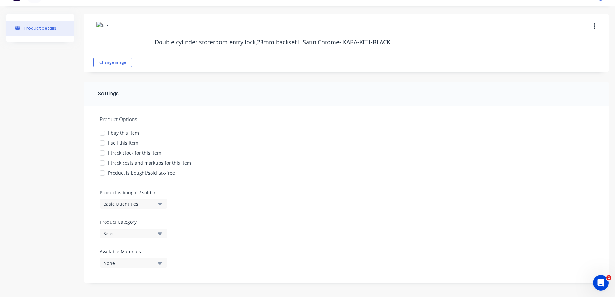
click at [101, 132] on div at bounding box center [102, 133] width 13 height 13
click at [103, 141] on div at bounding box center [102, 143] width 13 height 13
type textarea "x"
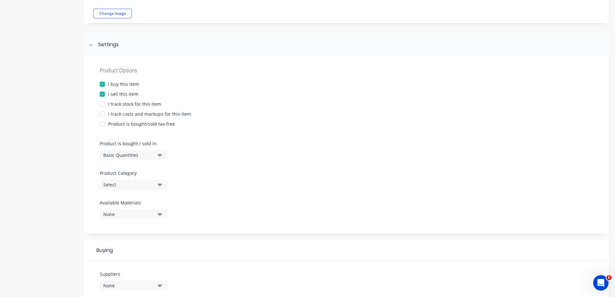
scroll to position [174, 0]
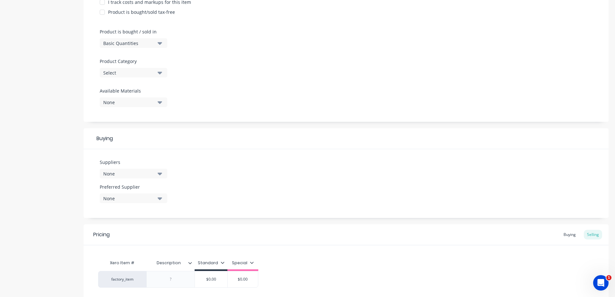
type textarea "Double cylinder storeroom entry lock,23mm backset L Satin Chrome- KABA-KIT1-BLA…"
type textarea "x"
type textarea "Double cylinder storeroom entry lock,23mm backset L Satin Chrome- KABA-KIT1-BLA…"
click at [160, 72] on icon "button" at bounding box center [160, 73] width 5 height 3
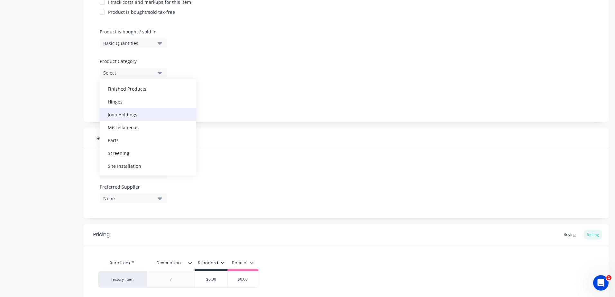
click at [129, 111] on div "Jono Holdings" at bounding box center [148, 114] width 97 height 13
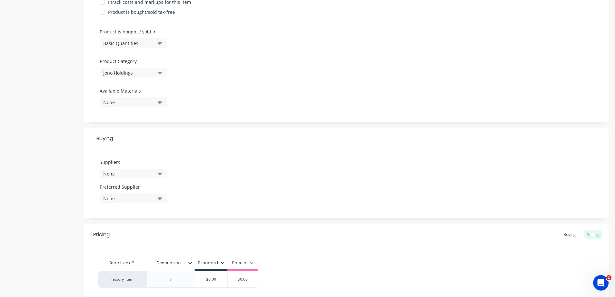
click at [158, 173] on icon "button" at bounding box center [160, 174] width 5 height 3
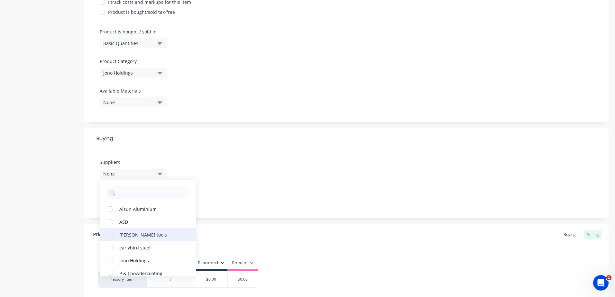
scroll to position [19, 0]
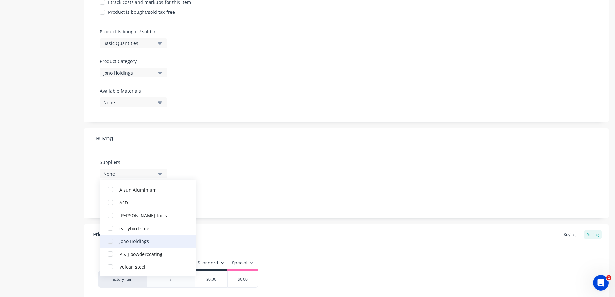
click at [141, 243] on div "Jono Holdings" at bounding box center [151, 241] width 64 height 7
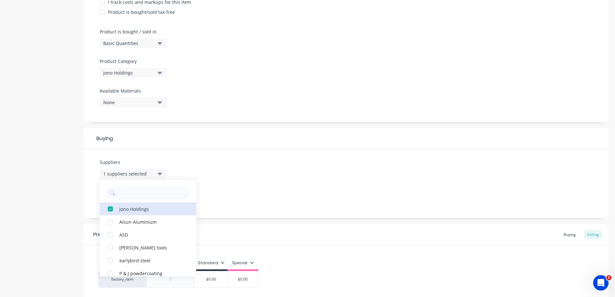
scroll to position [229, 0]
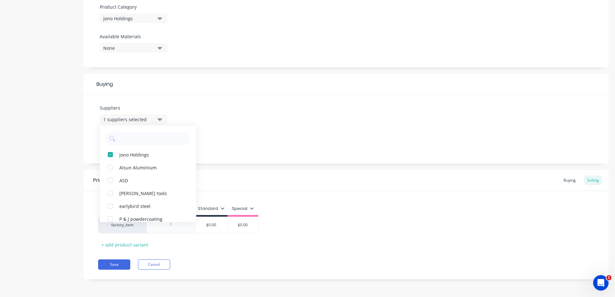
click at [264, 130] on div "Suppliers 1 suppliers selected Jono Holdings Alsun Aluminium ASD Collins tools …" at bounding box center [346, 129] width 525 height 69
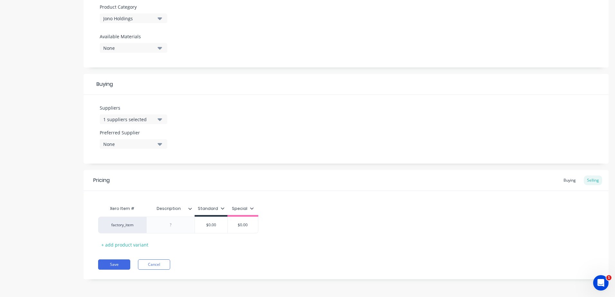
click at [161, 143] on icon "button" at bounding box center [160, 144] width 5 height 7
click at [141, 176] on div "Jono Holdings" at bounding box center [151, 179] width 64 height 7
type textarea "x"
click at [171, 223] on div at bounding box center [171, 225] width 32 height 8
paste div
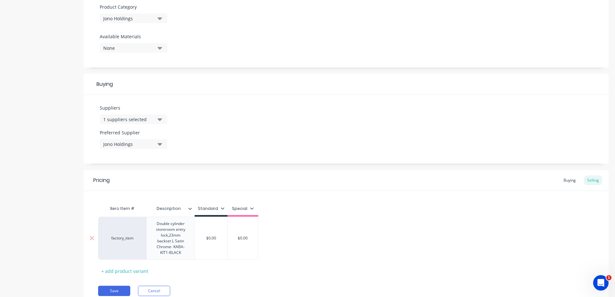
click at [220, 234] on div "$0.00" at bounding box center [211, 238] width 33 height 16
type textarea "x"
type input "$0.00"
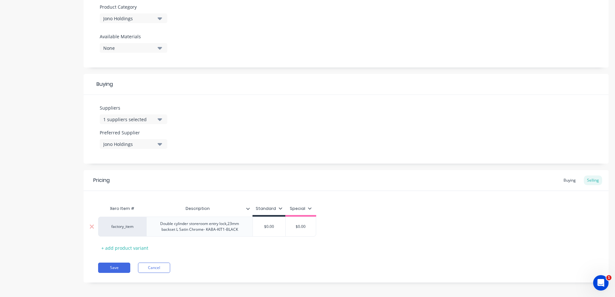
drag, startPoint x: 278, startPoint y: 229, endPoint x: 258, endPoint y: 228, distance: 20.3
click at [258, 228] on input "$0.00" at bounding box center [269, 227] width 33 height 6
type textarea "x"
type input "3"
type textarea "x"
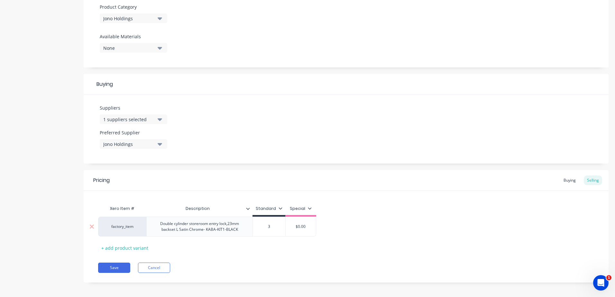
type input "37"
type textarea "x"
type input "370"
click at [120, 267] on button "Save" at bounding box center [114, 268] width 32 height 10
type textarea "x"
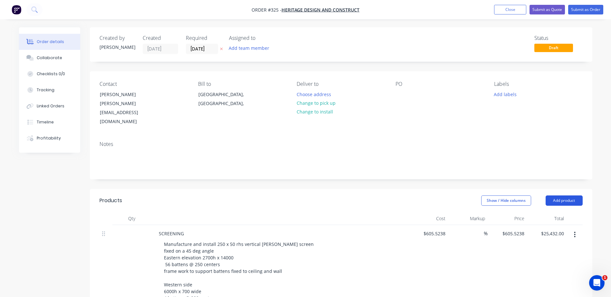
click at [570, 196] on button "Add product" at bounding box center [563, 201] width 37 height 10
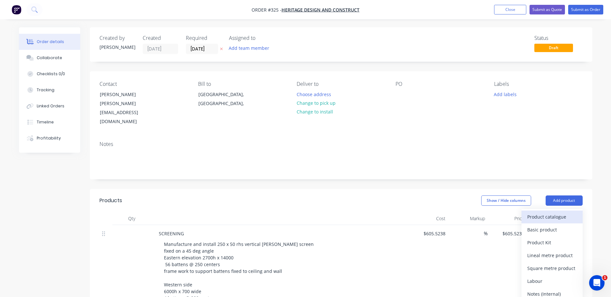
click at [543, 212] on div "Product catalogue" at bounding box center [552, 216] width 50 height 9
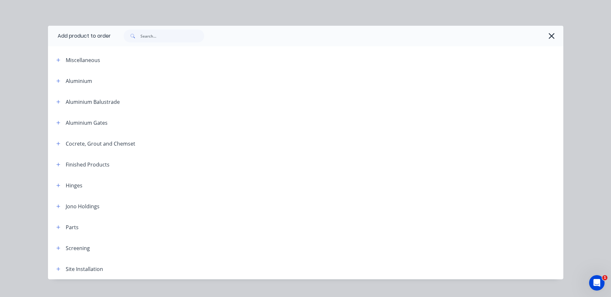
click at [61, 122] on div "Aluminium Gates" at bounding box center [79, 123] width 56 height 8
click at [56, 122] on icon "button" at bounding box center [58, 123] width 4 height 4
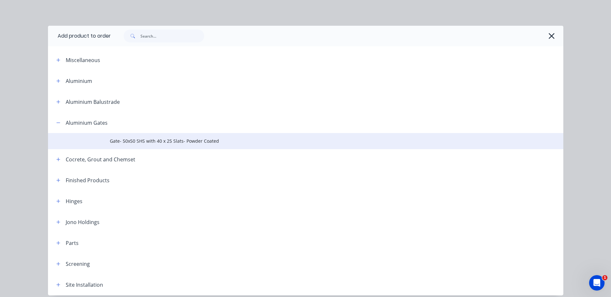
click at [126, 142] on span "Gate- 50x50 SHS with 40 x 25 Slats- Powder Coated" at bounding box center [291, 141] width 362 height 7
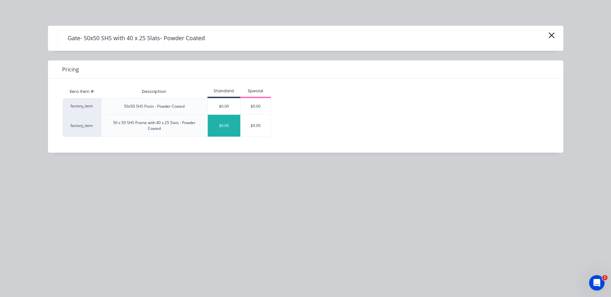
click at [230, 129] on div "$0.00" at bounding box center [224, 126] width 33 height 22
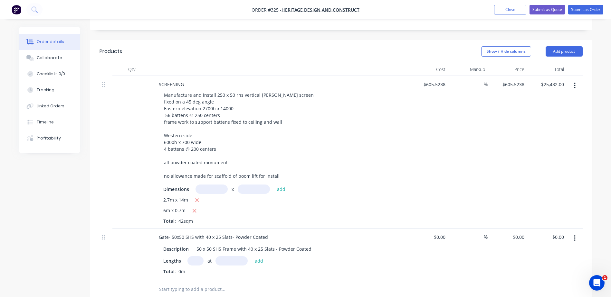
scroll to position [161, 0]
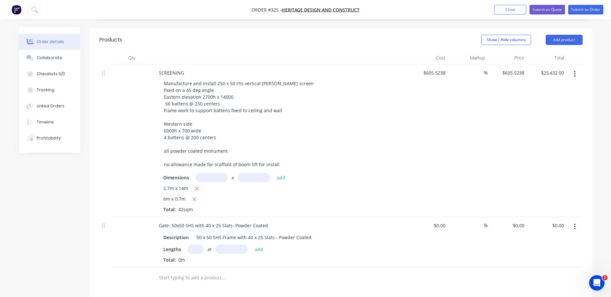
click at [194, 245] on input "text" at bounding box center [195, 249] width 16 height 9
click at [574, 223] on icon "button" at bounding box center [575, 226] width 2 height 7
click at [535, 278] on div "Delete" at bounding box center [552, 282] width 50 height 9
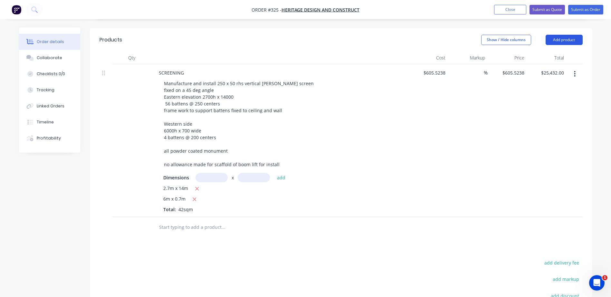
click at [575, 35] on button "Add product" at bounding box center [563, 40] width 37 height 10
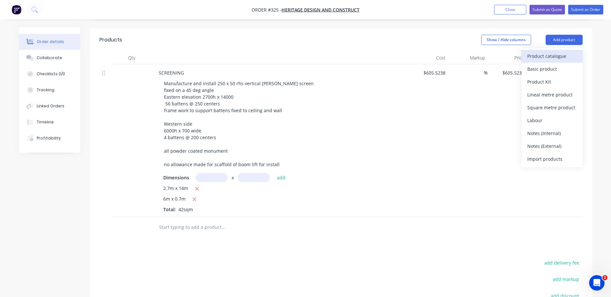
click at [553, 52] on div "Product catalogue" at bounding box center [552, 56] width 50 height 9
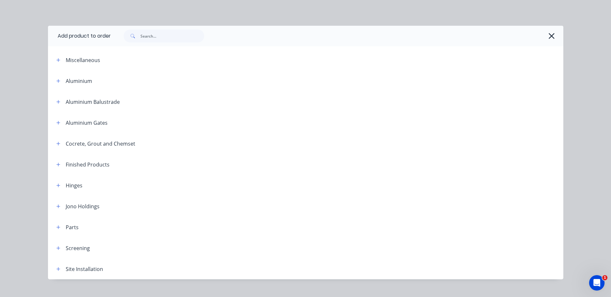
click at [76, 61] on div "Miscellaneous" at bounding box center [83, 60] width 34 height 8
click at [56, 61] on icon "button" at bounding box center [58, 60] width 4 height 5
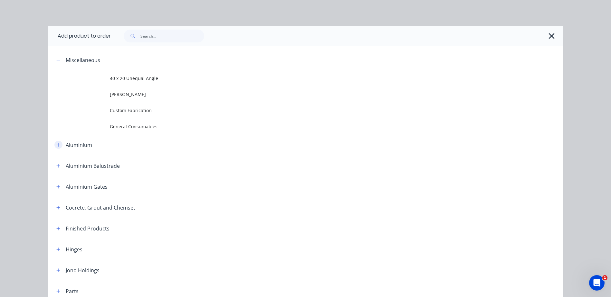
click at [56, 146] on icon "button" at bounding box center [58, 145] width 4 height 5
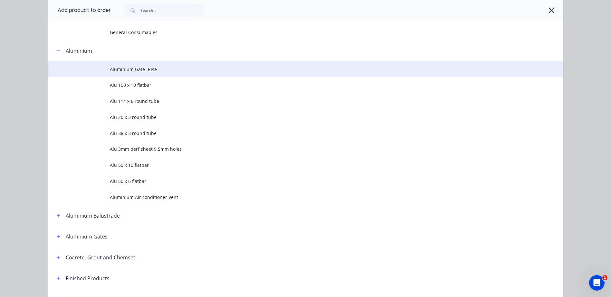
scroll to position [97, 0]
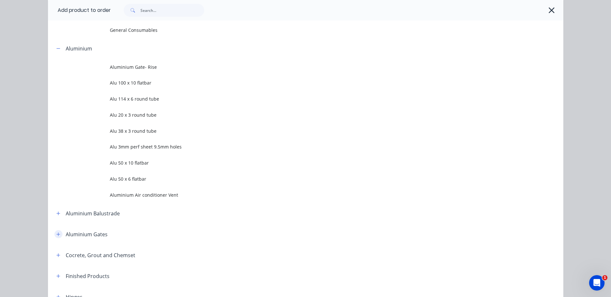
click at [54, 234] on button "button" at bounding box center [58, 234] width 8 height 8
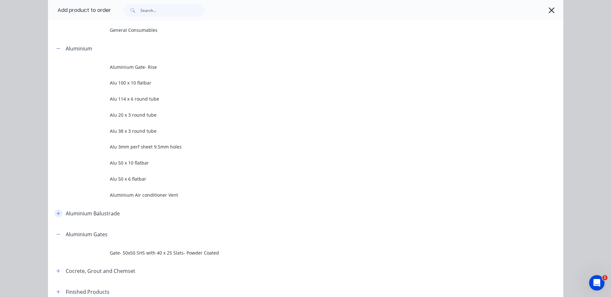
click at [57, 211] on button "button" at bounding box center [58, 214] width 8 height 8
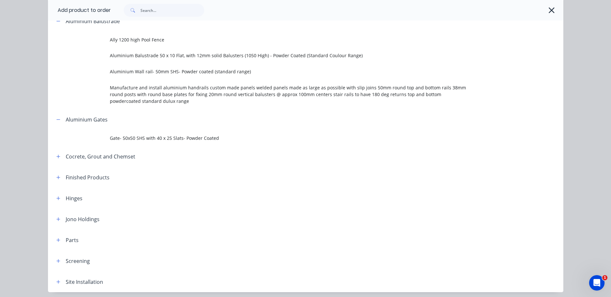
scroll to position [313, 0]
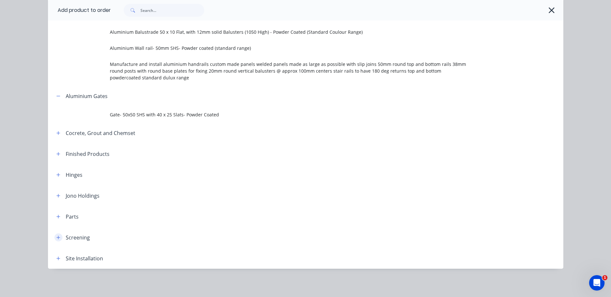
click at [56, 239] on icon "button" at bounding box center [58, 238] width 4 height 5
click at [56, 238] on icon "button" at bounding box center [58, 238] width 4 height 5
click at [56, 194] on icon "button" at bounding box center [58, 196] width 4 height 4
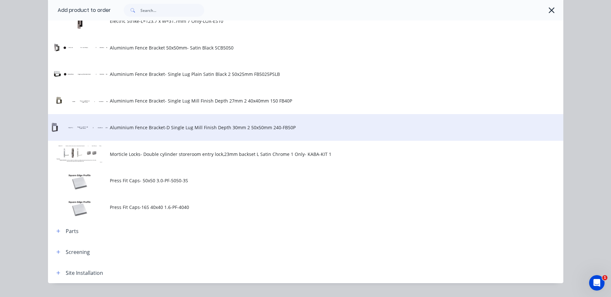
scroll to position [552, 0]
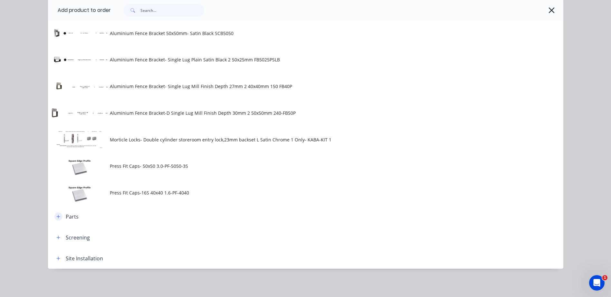
click at [56, 216] on icon "button" at bounding box center [58, 217] width 4 height 5
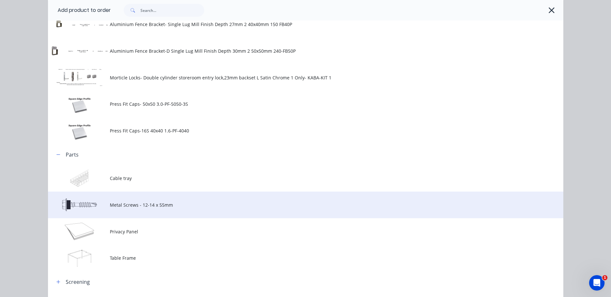
scroll to position [659, 0]
